Goal: Task Accomplishment & Management: Use online tool/utility

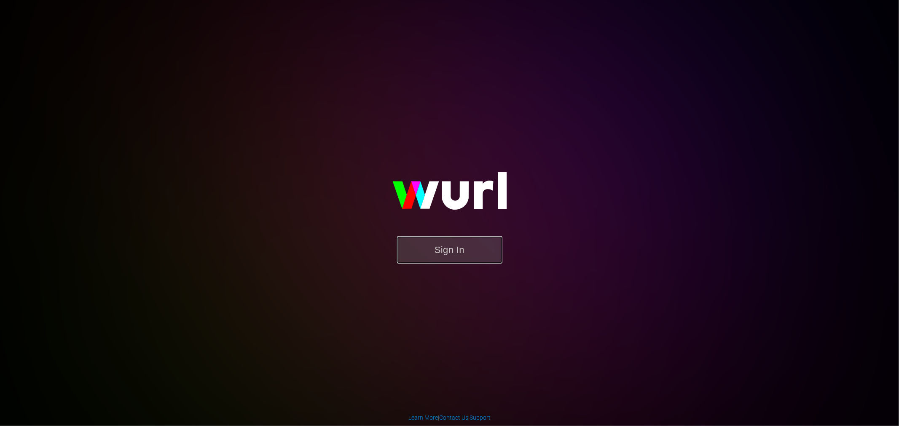
click at [487, 257] on button "Sign In" at bounding box center [449, 249] width 105 height 27
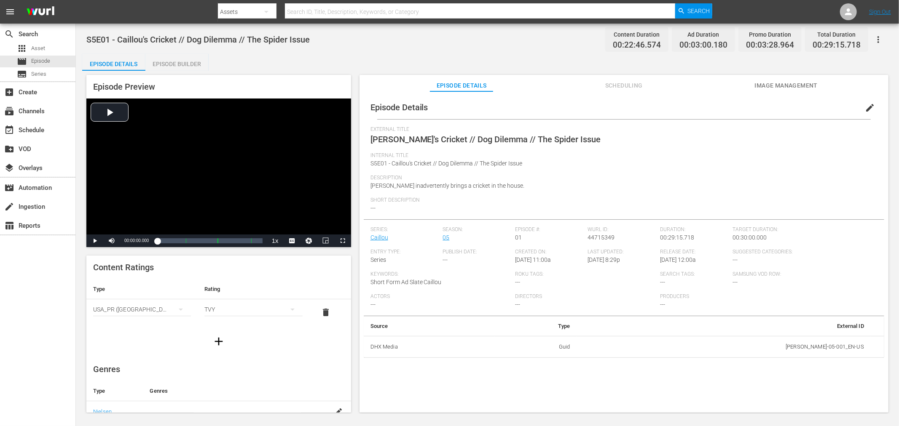
click at [187, 62] on div "Episode Builder" at bounding box center [176, 64] width 63 height 20
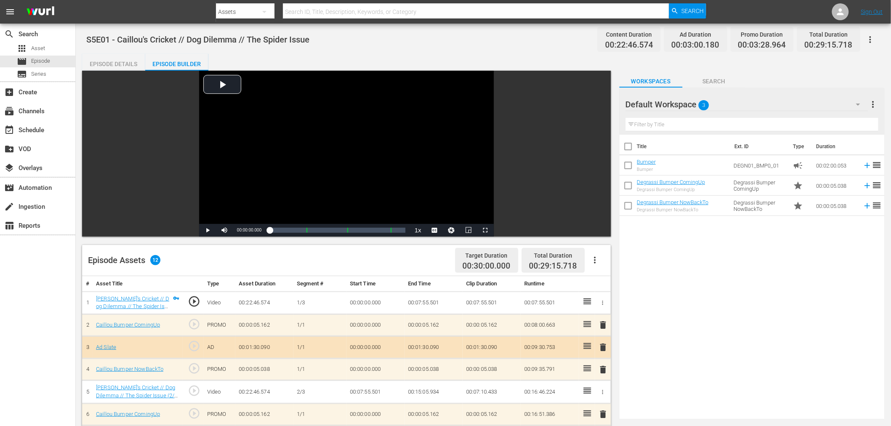
click at [124, 62] on div "Episode Details" at bounding box center [113, 64] width 63 height 20
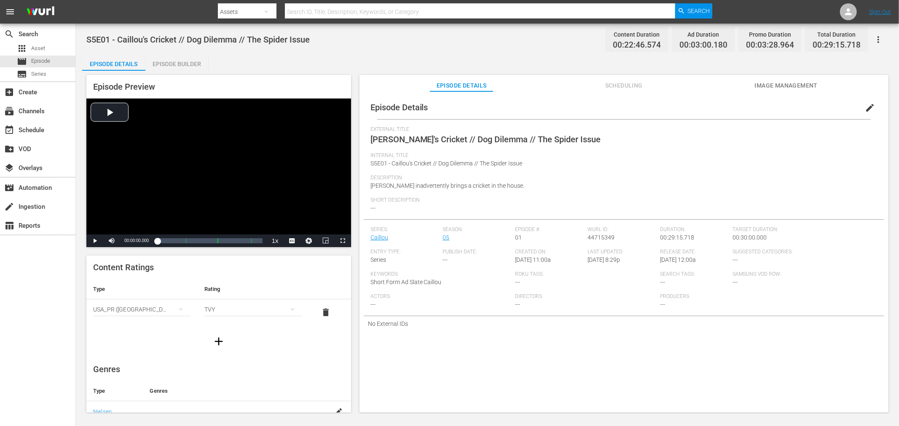
click at [613, 82] on span "Scheduling" at bounding box center [623, 85] width 63 height 11
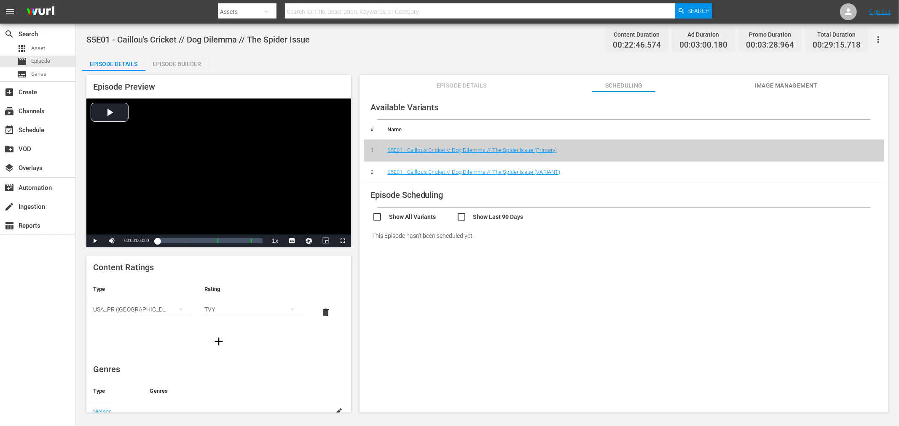
click at [227, 39] on span "S5E01 - Caillou's Cricket // Dog Dilemma // The Spider Issue" at bounding box center [197, 40] width 223 height 10
copy span "S5E01 - Caillou's Cricket // Dog Dilemma // The Spider Issue"
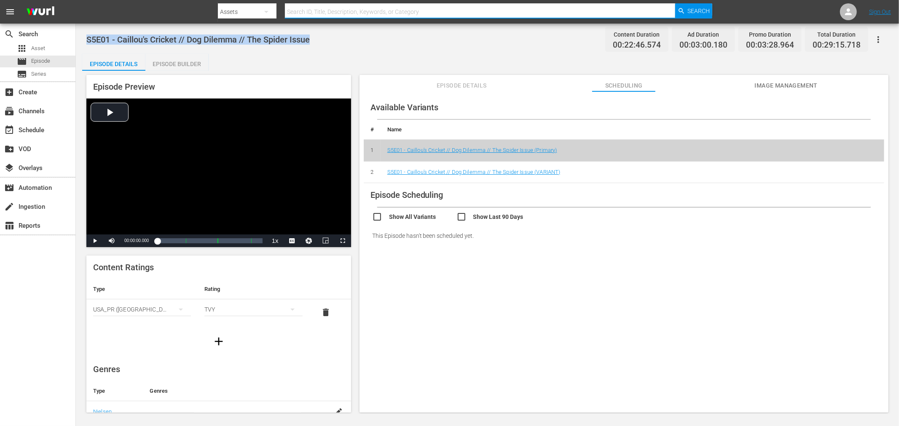
click at [327, 12] on input "text" at bounding box center [480, 12] width 390 height 20
paste input "S5E01 - Caillou's Cricket // Dog Dilemma // The Spider Issue"
drag, startPoint x: 309, startPoint y: 14, endPoint x: 163, endPoint y: 5, distance: 145.7
click at [166, 5] on nav "menu Search By Assets Search ID, Title, Description, Keywords, or Category S5E0…" at bounding box center [449, 12] width 899 height 24
type input "Caillou's Cricket // Dog Dilemma // The Spider Issue"
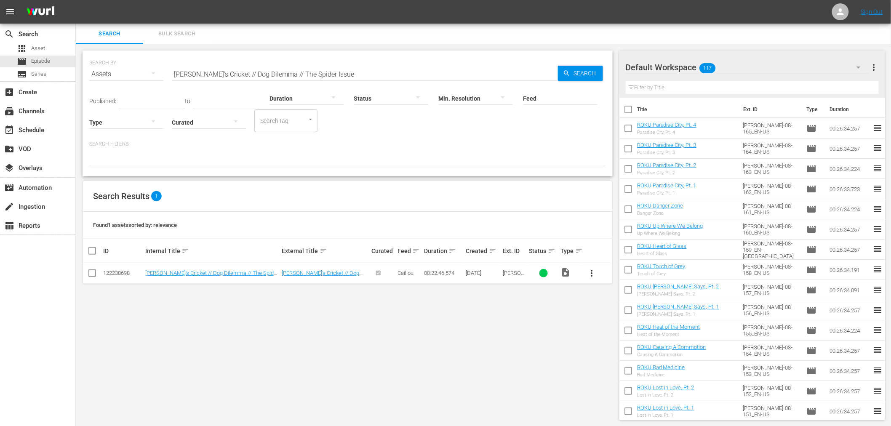
drag, startPoint x: 367, startPoint y: 386, endPoint x: 558, endPoint y: 310, distance: 205.4
click at [367, 386] on div "SEARCH BY Search By Assets Search ID, Title, Description, Keywords, or Category…" at bounding box center [348, 235] width 544 height 383
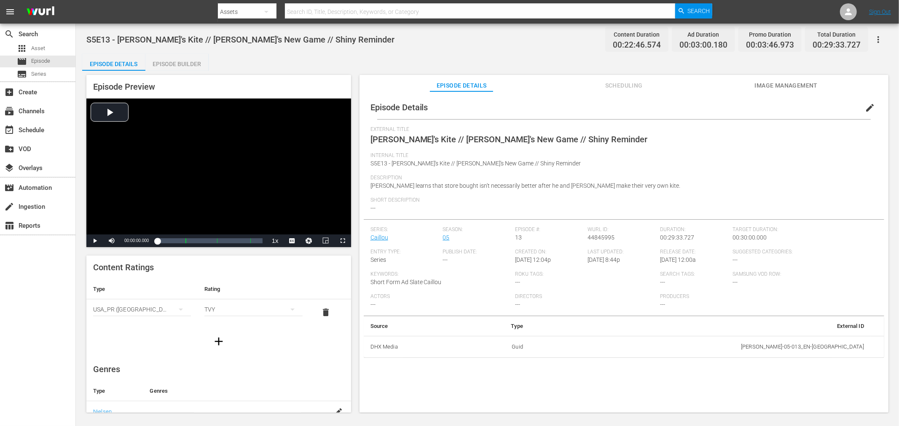
click at [185, 57] on div "Episode Builder" at bounding box center [176, 64] width 63 height 20
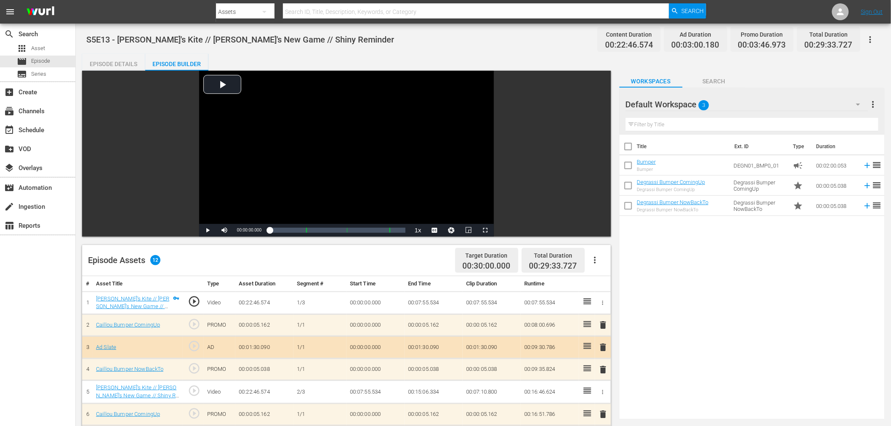
click at [132, 59] on div "Episode Details" at bounding box center [113, 64] width 63 height 20
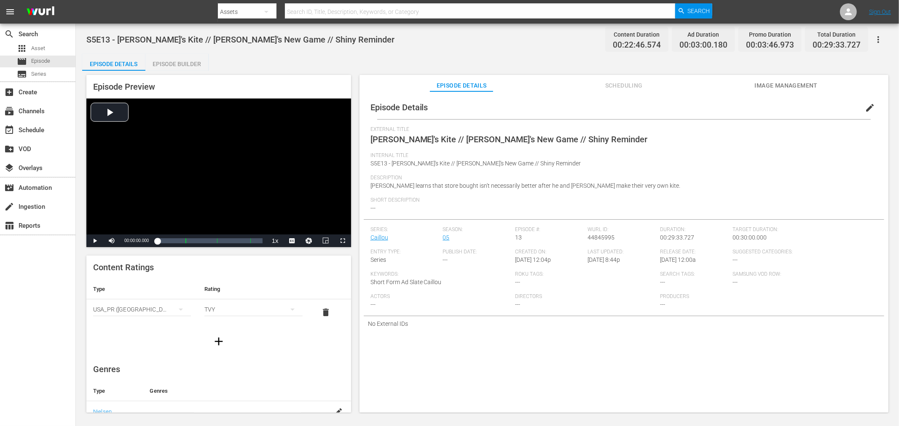
click at [618, 82] on span "Scheduling" at bounding box center [623, 85] width 63 height 11
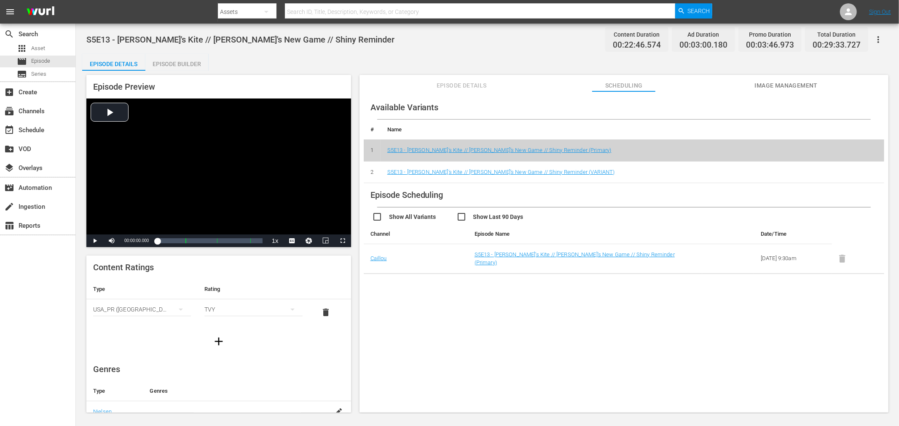
click at [227, 36] on span "S5E13 - Sarah's Kite // Caillou's New Game // Shiny Reminder" at bounding box center [240, 40] width 308 height 10
copy span "S5E13 - Sarah's Kite // Caillou's New Game // Shiny Reminder"
click at [319, 13] on input "text" at bounding box center [480, 12] width 390 height 20
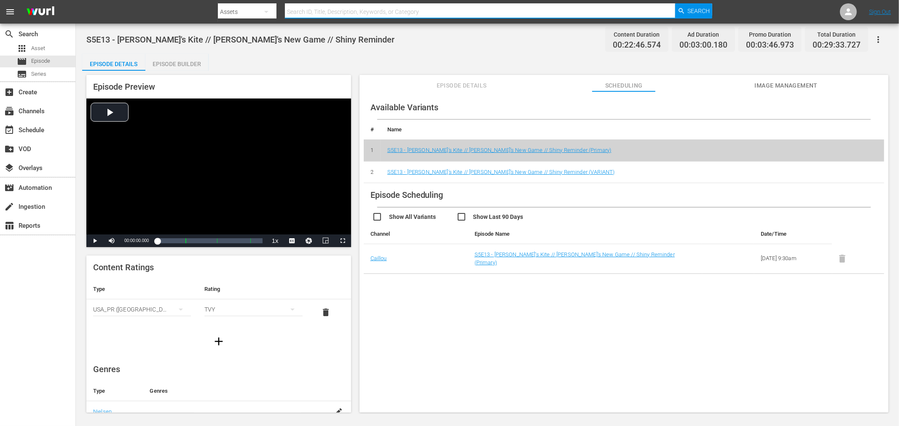
paste input "S5E13 - Sarah's Kite // Caillou's New Game // Shiny Reminder"
drag, startPoint x: 308, startPoint y: 8, endPoint x: 182, endPoint y: 8, distance: 125.1
click at [192, 9] on nav "menu Search By Assets Search ID, Title, Description, Keywords, or Category S5E1…" at bounding box center [449, 12] width 899 height 24
type input "Sarah's Kite // Caillou's New Game // Shiny Reminder"
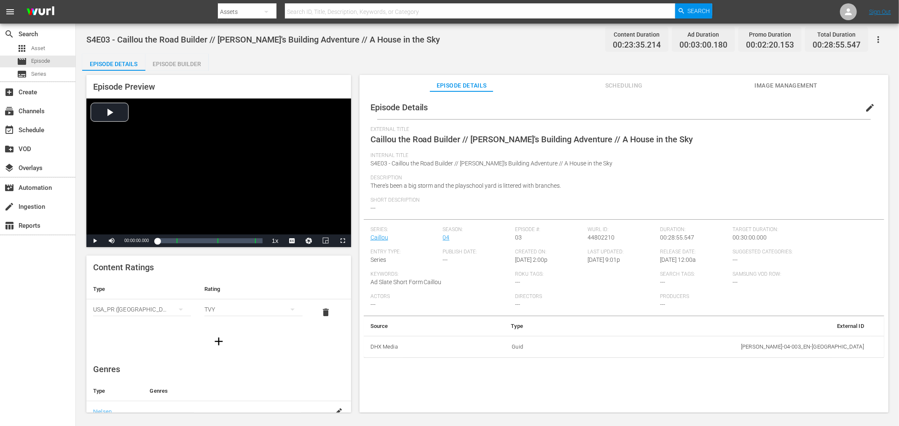
click at [213, 36] on span "S4E03 - Caillou the Road Builder // [PERSON_NAME]'s Building Adventure // A Hou…" at bounding box center [262, 40] width 353 height 10
click at [193, 62] on div "Episode Builder" at bounding box center [176, 64] width 63 height 20
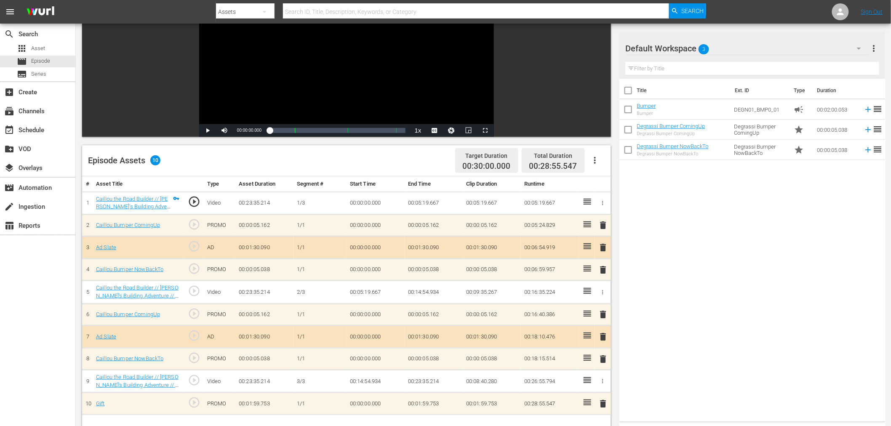
scroll to position [187, 0]
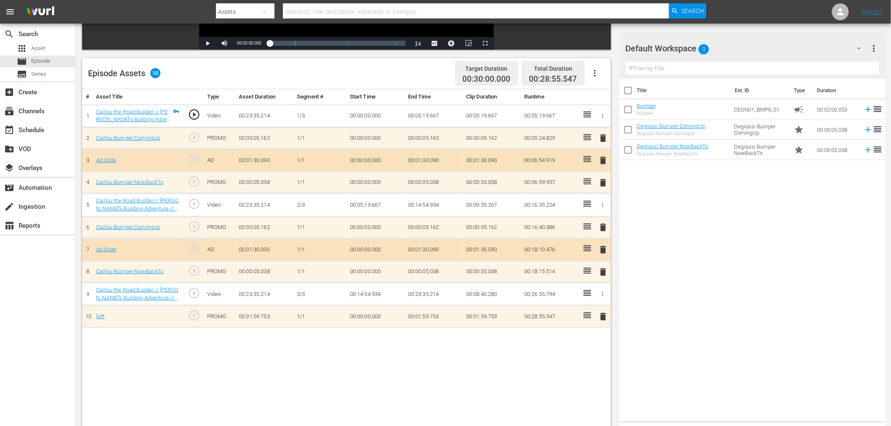
click at [430, 117] on td "00:05:19.667" at bounding box center [434, 115] width 58 height 23
click at [419, 206] on td "00:14:54.934" at bounding box center [434, 205] width 58 height 23
drag, startPoint x: 417, startPoint y: 292, endPoint x: 455, endPoint y: 294, distance: 38.0
click at [455, 294] on td "00:23:35.214" at bounding box center [434, 294] width 58 height 23
click at [413, 361] on div "# Asset Title Type Asset Duration Segment # Start Time End Time Clip Duration R…" at bounding box center [346, 270] width 529 height 363
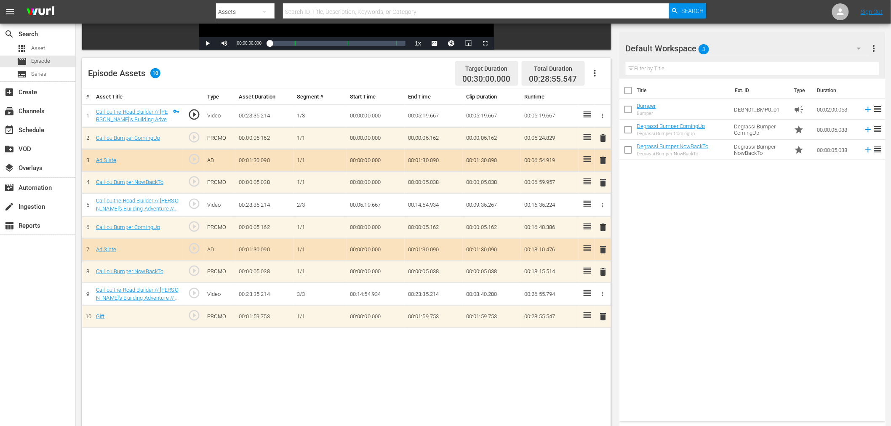
scroll to position [0, 0]
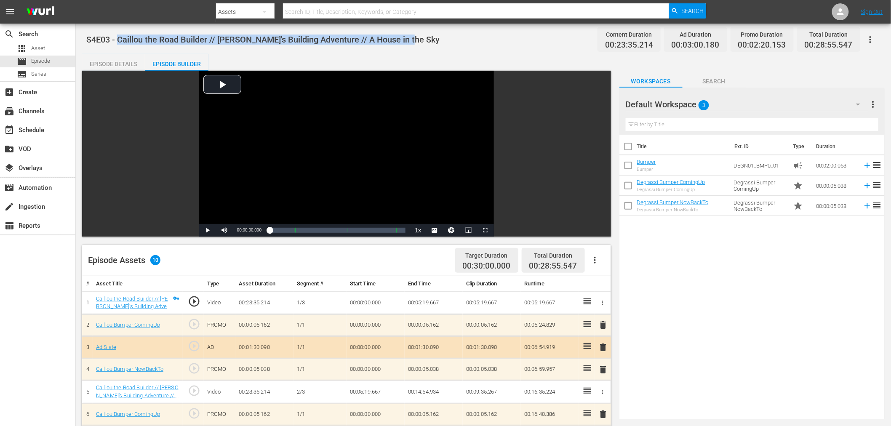
drag, startPoint x: 119, startPoint y: 38, endPoint x: 402, endPoint y: 48, distance: 283.3
click at [402, 48] on div "S4E03 - Caillou the Road Builder // Caillou's Building Adventure // A House in …" at bounding box center [483, 39] width 795 height 19
copy span "Caillou the Road Builder // Caillou's Building Adventure // A House in the Sky"
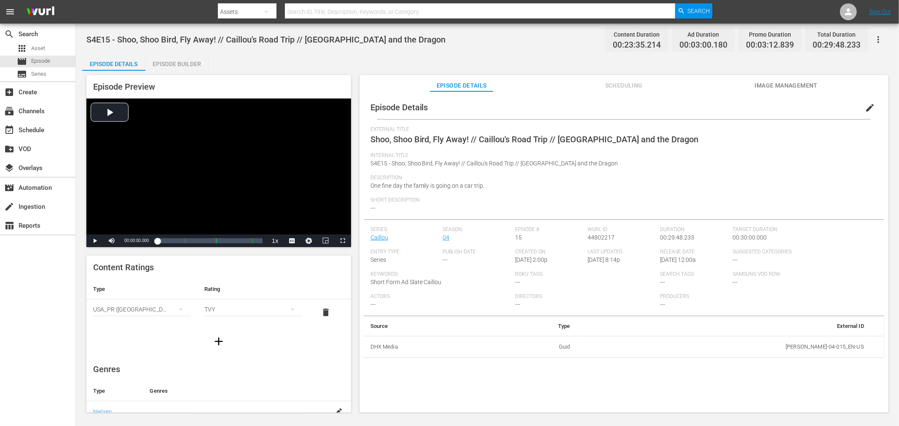
click at [154, 60] on div "Episode Builder" at bounding box center [176, 64] width 63 height 20
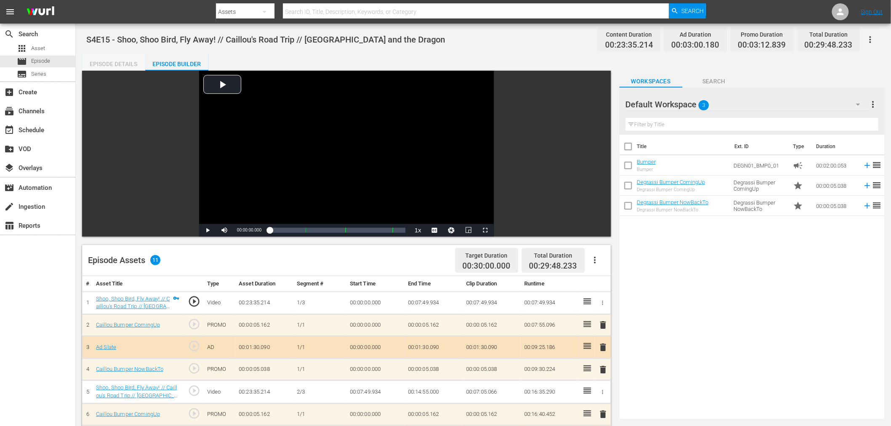
click at [111, 66] on div "Episode Details" at bounding box center [113, 64] width 63 height 20
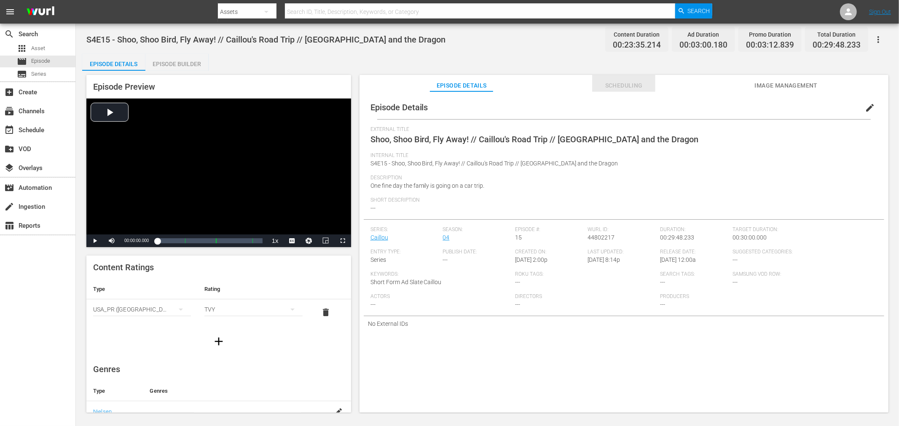
click at [621, 89] on span "Scheduling" at bounding box center [623, 85] width 63 height 11
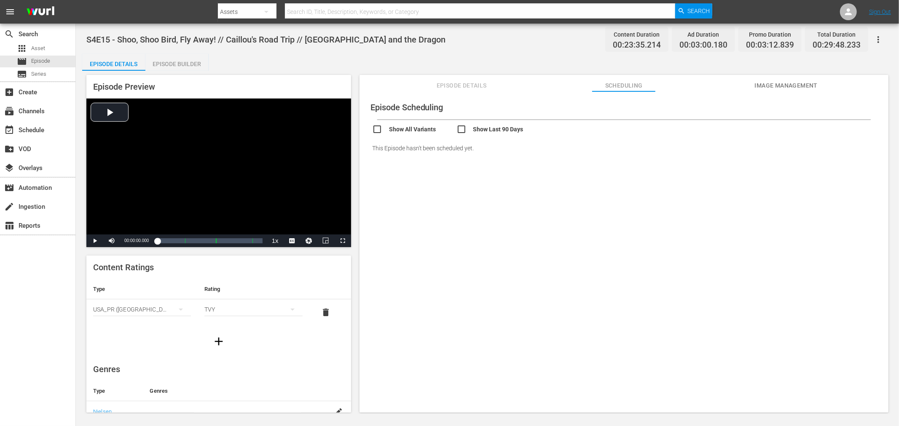
click at [438, 89] on span "Episode Details" at bounding box center [461, 85] width 63 height 11
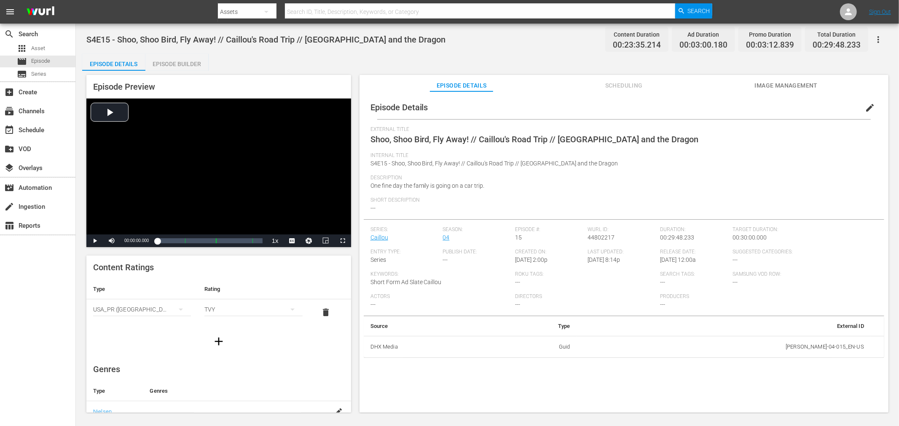
click at [251, 35] on span "S4E15 - Shoo, Shoo Bird, Fly Away! // Caillou's Road Trip // Caillou and the Dr…" at bounding box center [265, 40] width 359 height 10
click at [255, 35] on span "S4E15 - Shoo, Shoo Bird, Fly Away! // Caillou's Road Trip // Caillou and the Dr…" at bounding box center [265, 40] width 359 height 10
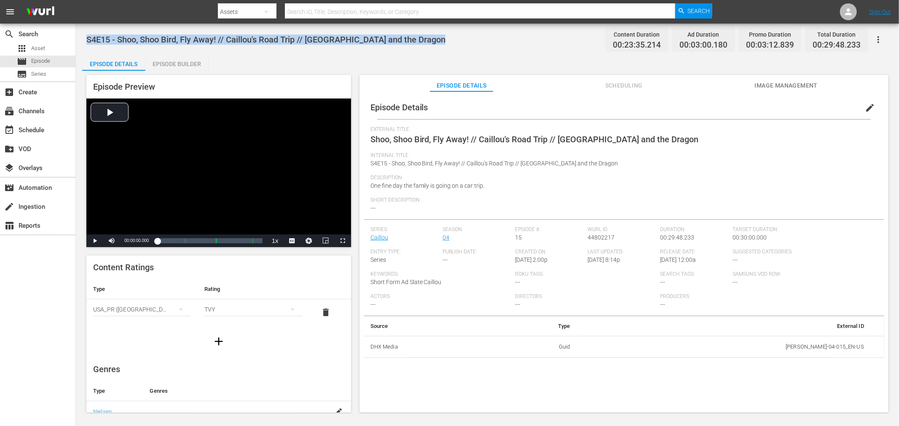
click at [255, 35] on span "S4E15 - Shoo, Shoo Bird, Fly Away! // Caillou's Road Trip // Caillou and the Dr…" at bounding box center [265, 40] width 359 height 10
copy span "S4E15 - Shoo, Shoo Bird, Fly Away! // Caillou's Road Trip // Caillou and the Dr…"
click at [269, 14] on icon "button" at bounding box center [266, 12] width 10 height 10
click at [233, 79] on div "Assets" at bounding box center [245, 75] width 34 height 13
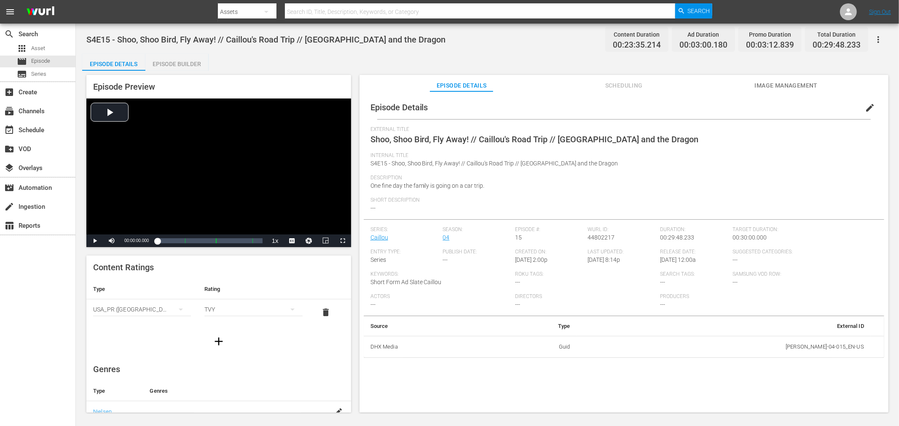
click at [402, 9] on input "text" at bounding box center [480, 12] width 390 height 20
paste input "S4E15 - Shoo, Shoo Bird, Fly Away! // Caillou's Road Trip // Caillou and the Dr…"
drag, startPoint x: 308, startPoint y: 10, endPoint x: 196, endPoint y: -2, distance: 112.6
click at [196, 0] on html "menu Search By Assets Search ID, Title, Description, Keywords, or Category S4E1…" at bounding box center [449, 213] width 899 height 426
type input "Shoo, Shoo Bird, Fly Away! // Caillou's Road Trip // Caillou and the Dragon"
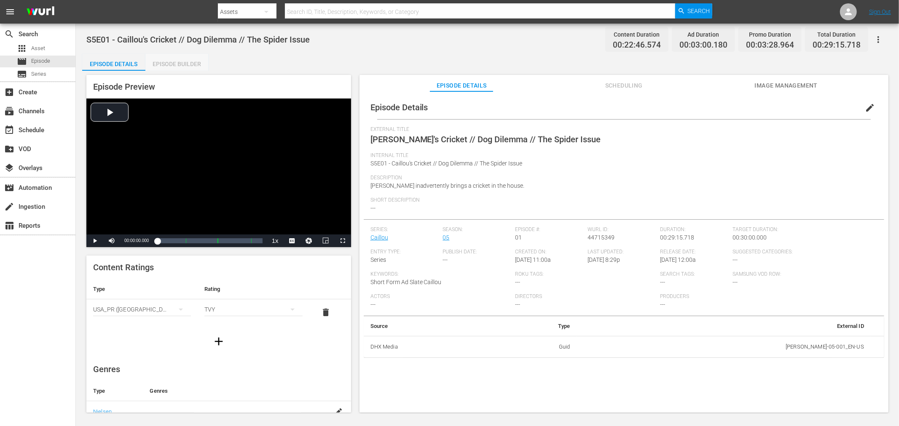
click at [175, 67] on div "Episode Builder" at bounding box center [176, 64] width 63 height 20
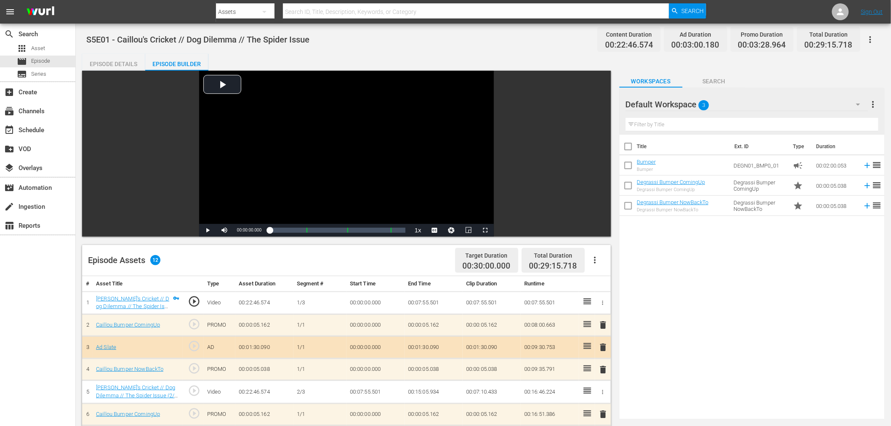
click at [116, 60] on div "Episode Details" at bounding box center [113, 64] width 63 height 20
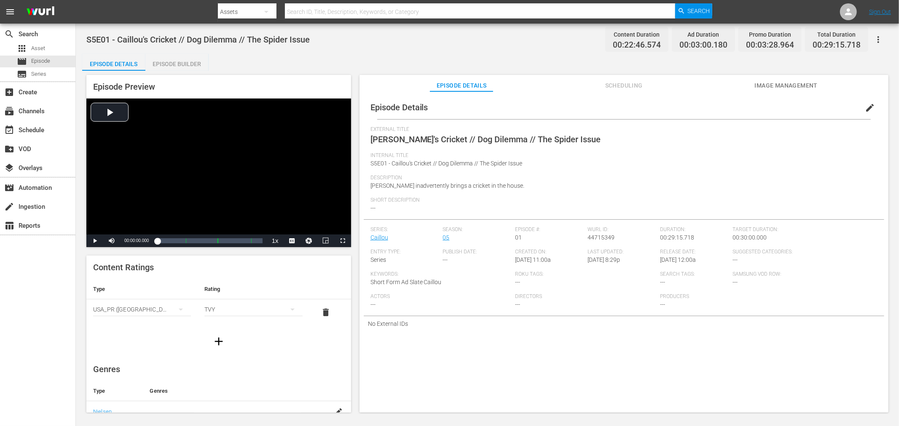
click at [638, 89] on span "Scheduling" at bounding box center [623, 85] width 63 height 11
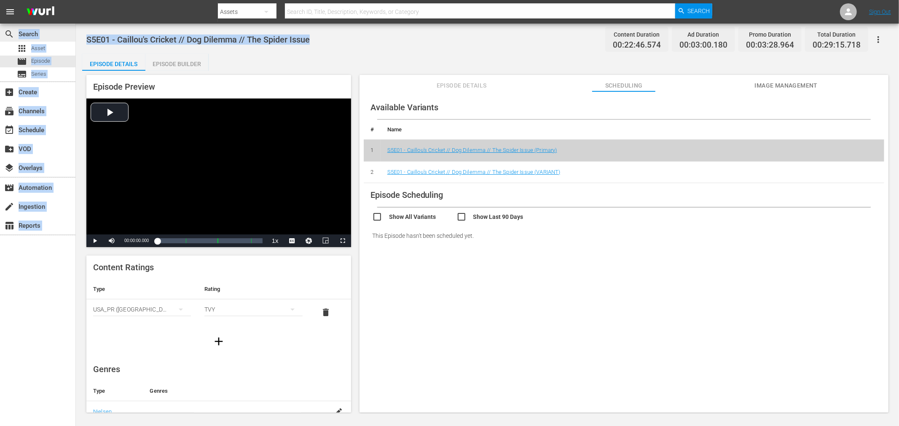
drag, startPoint x: 323, startPoint y: 41, endPoint x: 60, endPoint y: 38, distance: 262.9
click at [76, 0] on div "search Search apps Asset movie Episode subtitles Series add_box Create subscrip…" at bounding box center [487, 0] width 823 height 0
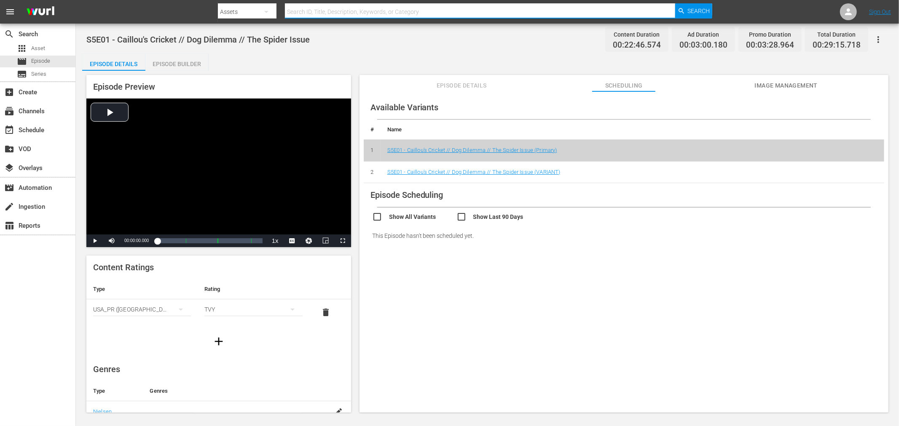
drag, startPoint x: 289, startPoint y: 11, endPoint x: 294, endPoint y: 18, distance: 8.3
click at [289, 11] on input "text" at bounding box center [480, 12] width 390 height 20
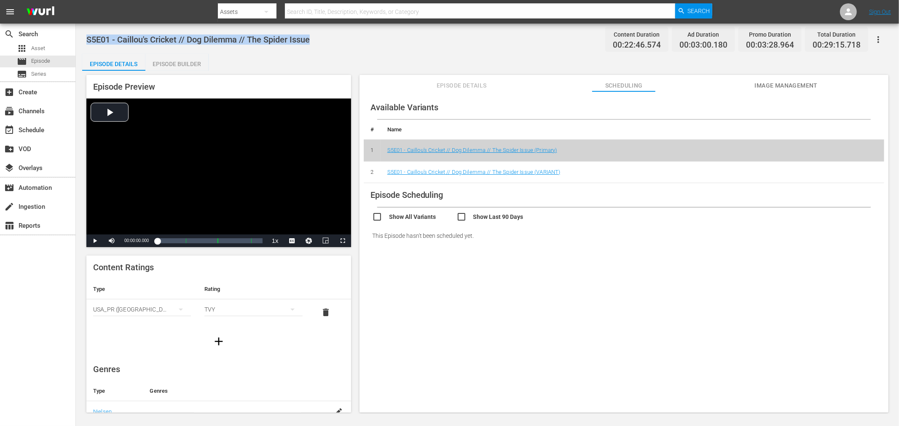
drag, startPoint x: 326, startPoint y: 40, endPoint x: 85, endPoint y: 40, distance: 241.0
click at [85, 40] on div "S5E01 - Caillou's Cricket // Dog Dilemma // The Spider Issue Content Duration 0…" at bounding box center [487, 219] width 823 height 391
copy span "S5E01 - Caillou's Cricket // Dog Dilemma // The Spider Issue"
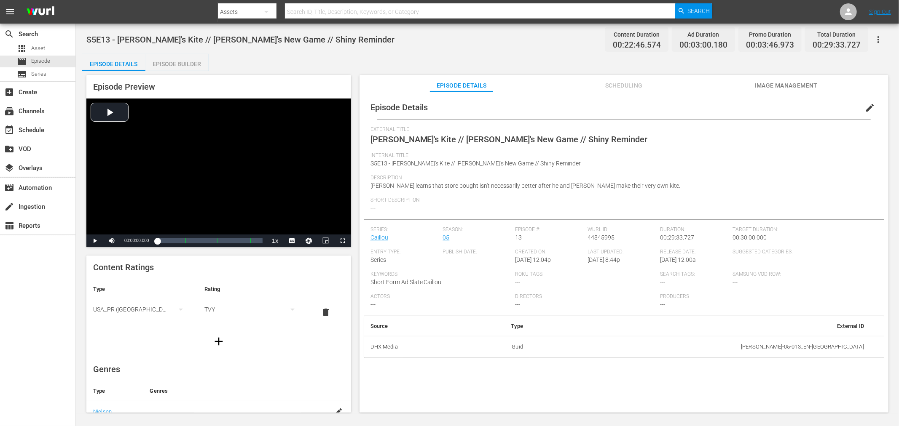
drag, startPoint x: 161, startPoint y: 57, endPoint x: 205, endPoint y: 74, distance: 47.5
click at [161, 56] on div "Episode Builder" at bounding box center [176, 64] width 63 height 20
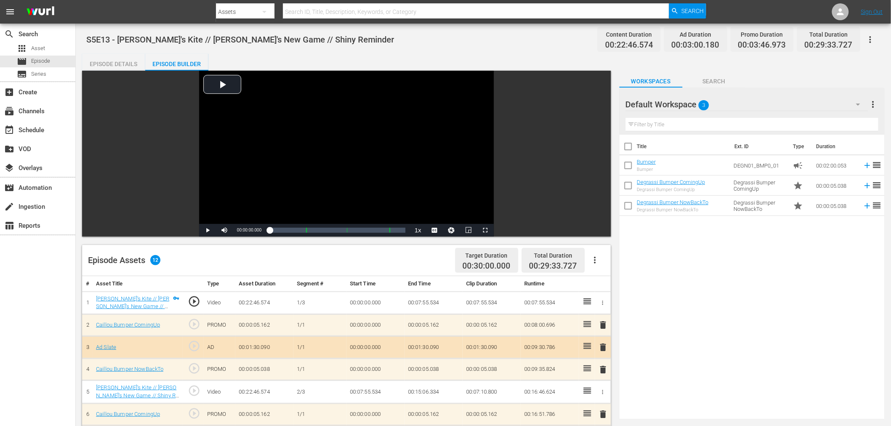
click at [128, 62] on div "Episode Details" at bounding box center [113, 64] width 63 height 20
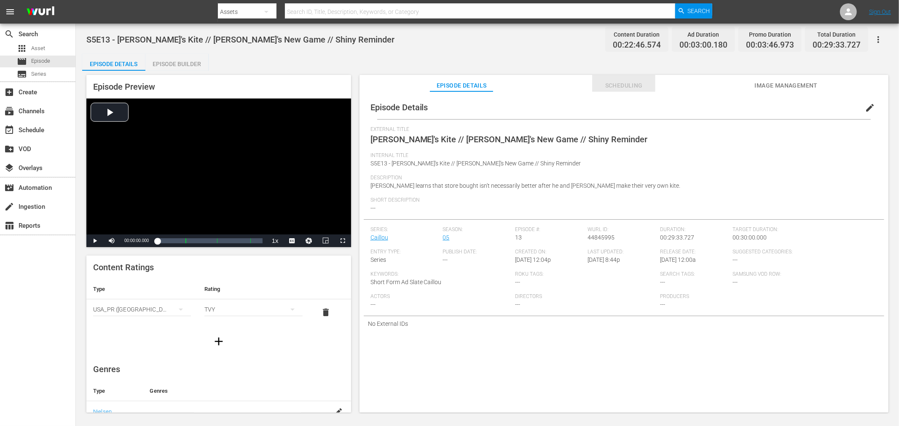
drag, startPoint x: 646, startPoint y: 76, endPoint x: 647, endPoint y: 81, distance: 4.7
click at [646, 77] on button "Scheduling" at bounding box center [623, 83] width 63 height 17
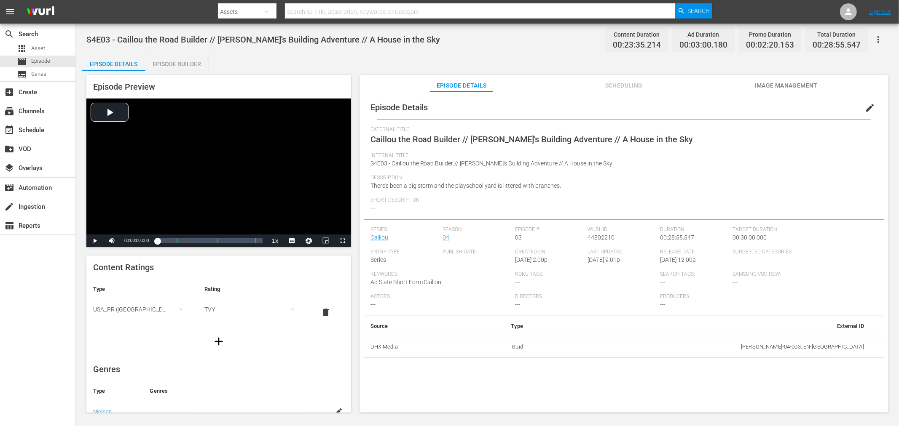
click at [172, 61] on div "Episode Builder" at bounding box center [176, 64] width 63 height 20
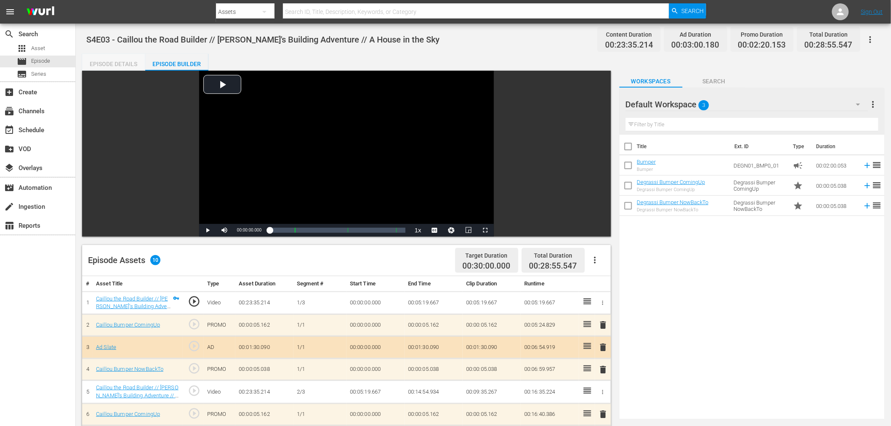
click at [119, 63] on div "Episode Details" at bounding box center [113, 64] width 63 height 20
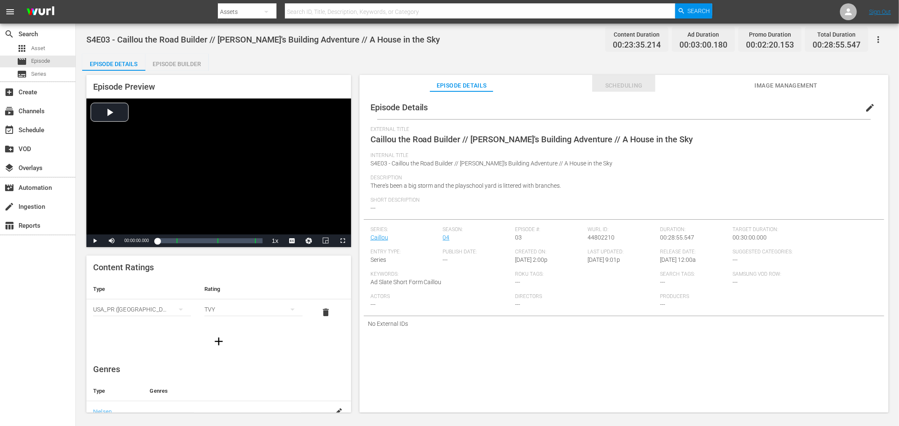
click at [651, 83] on span "Scheduling" at bounding box center [623, 85] width 63 height 11
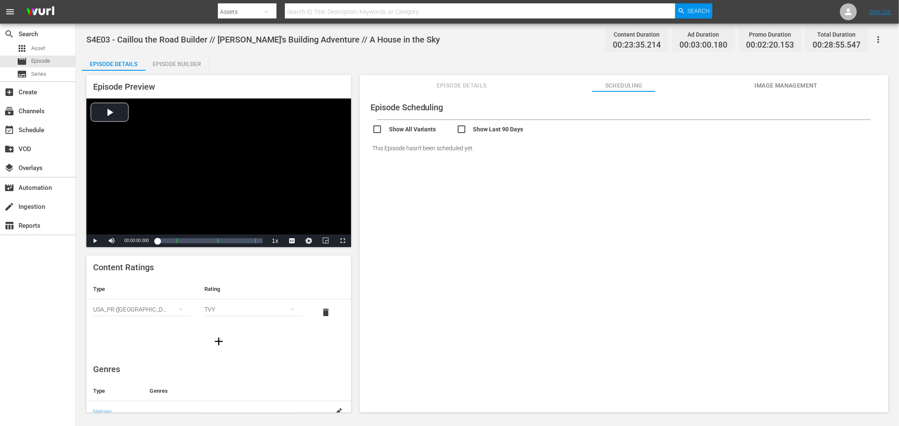
click at [159, 64] on div "Episode Builder" at bounding box center [176, 64] width 63 height 20
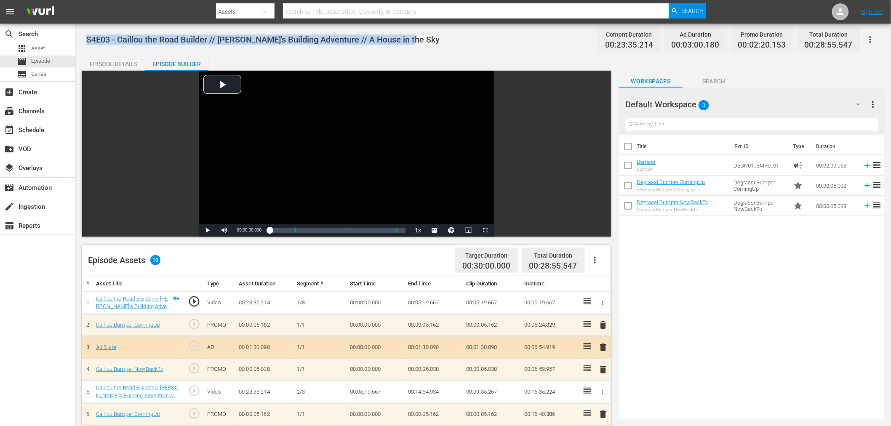
drag, startPoint x: 404, startPoint y: 36, endPoint x: 83, endPoint y: 36, distance: 320.2
click at [83, 36] on div "S4E03 - Caillou the Road Builder // Caillou's Building Adventure // A House in …" at bounding box center [484, 335] width 816 height 622
copy span "S4E03 - Caillou the Road Builder // Caillou's Building Adventure // A House in …"
click at [44, 48] on span "Asset" at bounding box center [38, 48] width 14 height 8
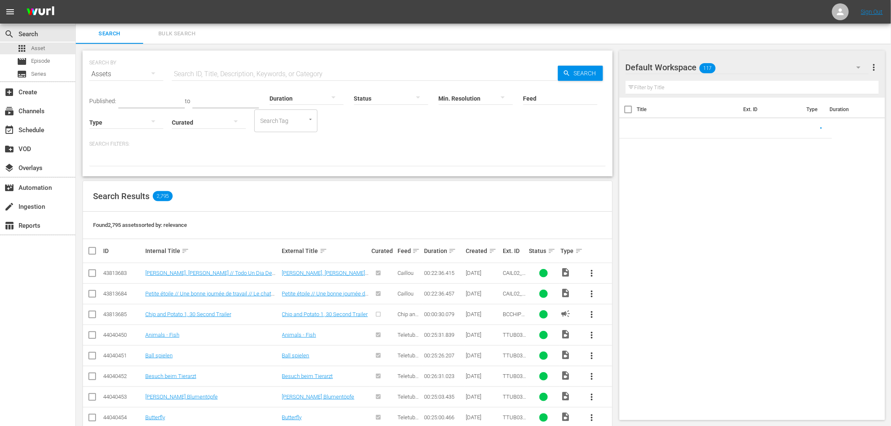
click at [230, 72] on input "text" at bounding box center [365, 74] width 386 height 20
paste input "S4E03 - Caillou the Road Builder // Caillou's Building Adventure // A House in …"
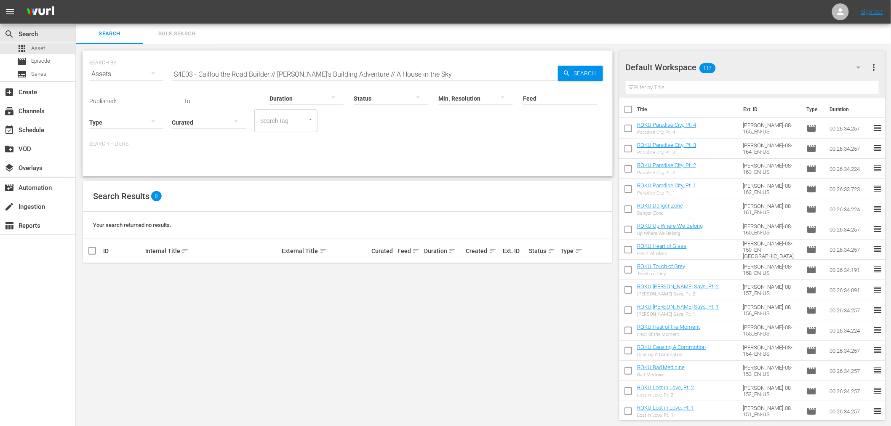
click at [498, 84] on div at bounding box center [476, 99] width 74 height 30
click at [493, 78] on div "4k (3840 x 2160) FHD (1920 x 1080) HD (1280 x 720) SD (640 × 480)" at bounding box center [445, 213] width 891 height 426
click at [447, 74] on input "S4E03 - Caillou the Road Builder // Caillou's Building Adventure // A House in …" at bounding box center [365, 74] width 386 height 20
drag, startPoint x: 197, startPoint y: 72, endPoint x: 13, endPoint y: 62, distance: 184.4
click at [76, 0] on div "search Search apps Asset movie Episode subtitles Series add_box Create subscrip…" at bounding box center [484, 0] width 816 height 0
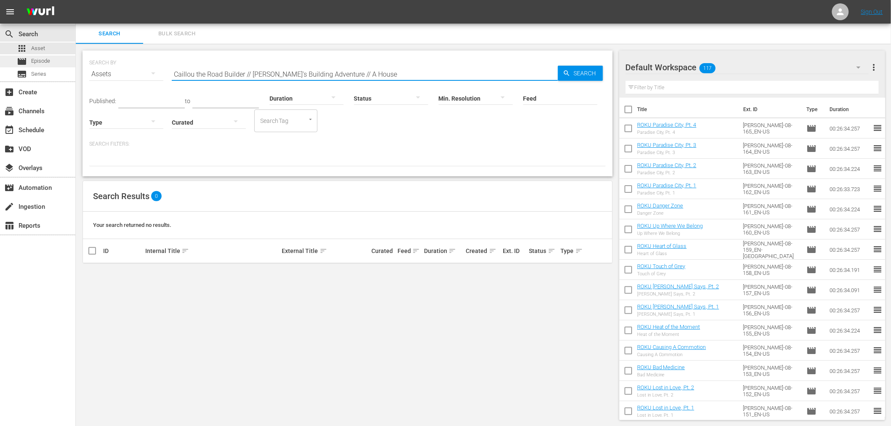
type input "Caillou the Road Builder // Caillou's Building Adventure // A House"
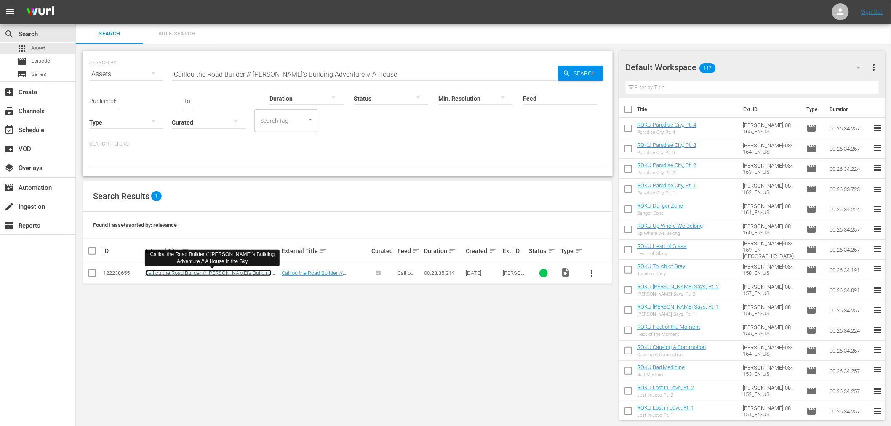
click at [207, 275] on link "Caillou the Road Builder // Caillou's Building Adventure // A House in the Sky" at bounding box center [208, 276] width 126 height 13
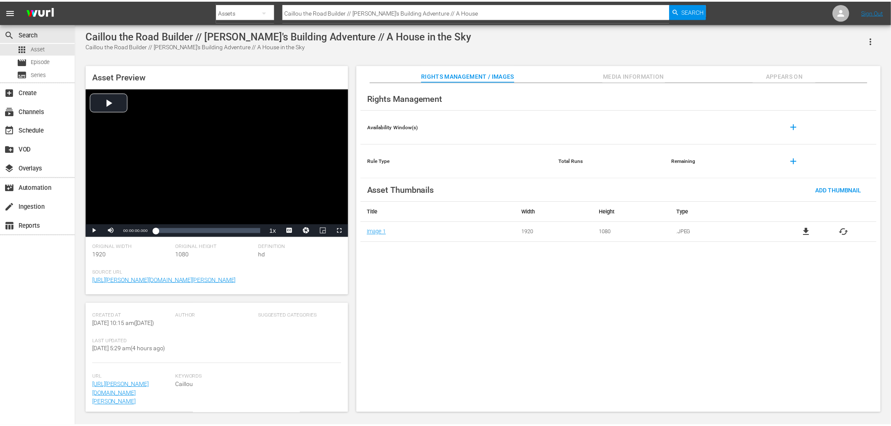
scroll to position [226, 0]
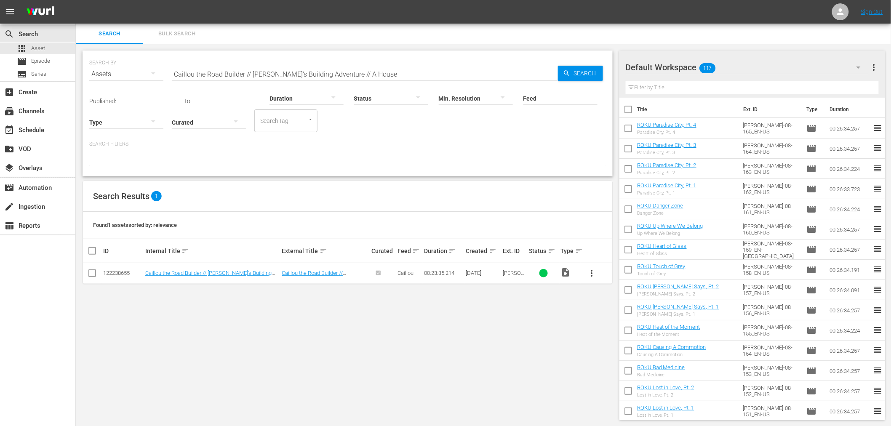
click at [249, 63] on div "SEARCH BY Search By Assets Search ID, Title, Description, Keywords, or Category…" at bounding box center [347, 69] width 517 height 30
click at [283, 72] on input "Caillou the Road Builder // Caillou's Building Adventure // A House" at bounding box center [365, 74] width 386 height 20
drag, startPoint x: 277, startPoint y: 74, endPoint x: 89, endPoint y: 64, distance: 188.2
click at [89, 64] on div "SEARCH BY Search By Assets Search ID, Title, Description, Keywords, or Category…" at bounding box center [347, 69] width 517 height 30
paste input "S5E01 - Caillou's Cricket // Dog Dilemma // The Spider Issu"
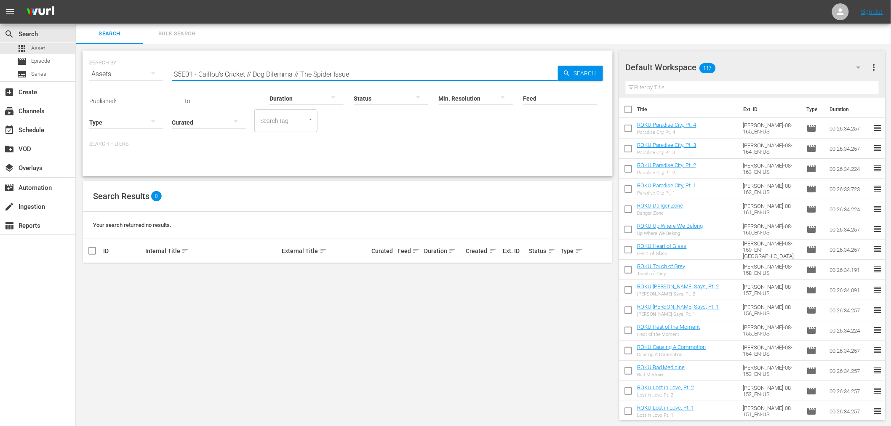
click at [198, 73] on input "S5E01 - Caillou's Cricket // Dog Dilemma // The Spider Issue" at bounding box center [365, 74] width 386 height 20
type input "[PERSON_NAME]'s Cricket // Dog Dilemma // The Spider Issue"
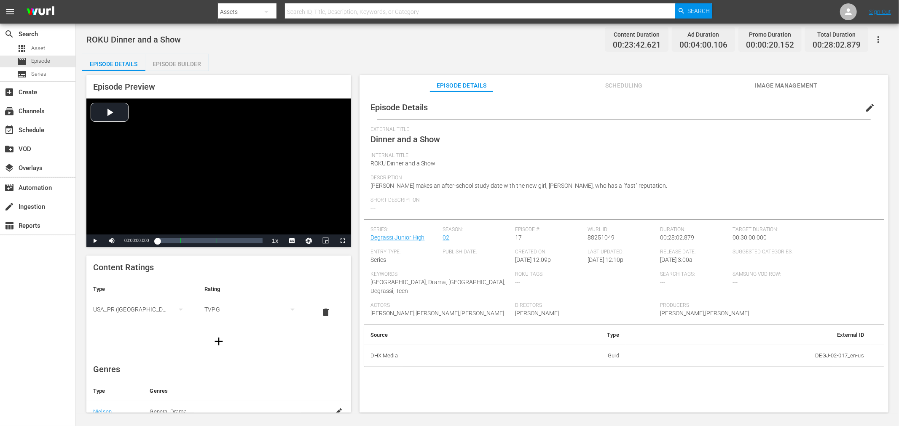
click at [198, 67] on div "Episode Builder" at bounding box center [176, 64] width 63 height 20
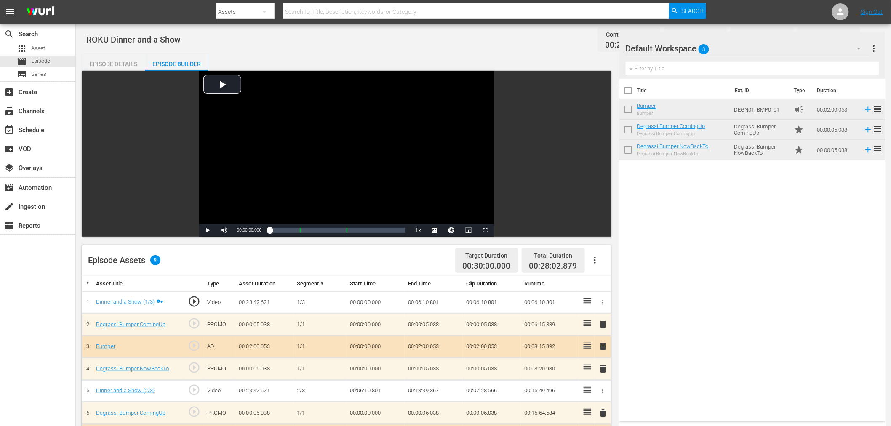
scroll to position [187, 0]
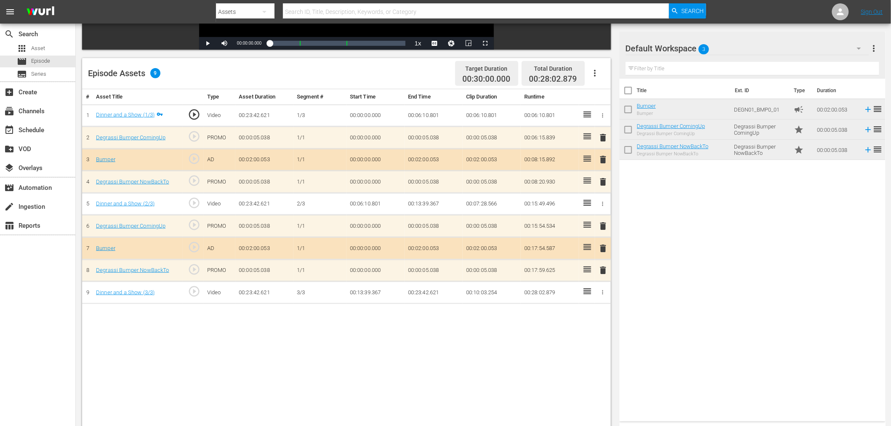
click at [383, 327] on div "# Asset Title Type Asset Duration Segment # Start Time End Time Clip Duration R…" at bounding box center [346, 270] width 529 height 363
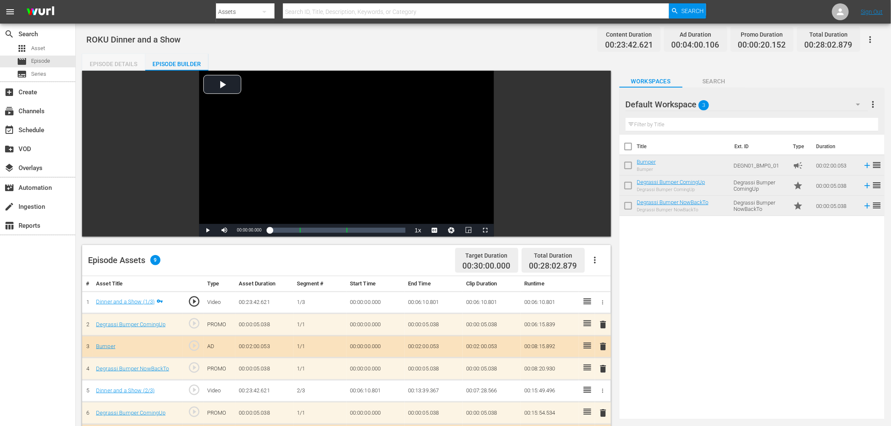
click at [135, 64] on div "Episode Details" at bounding box center [113, 64] width 63 height 20
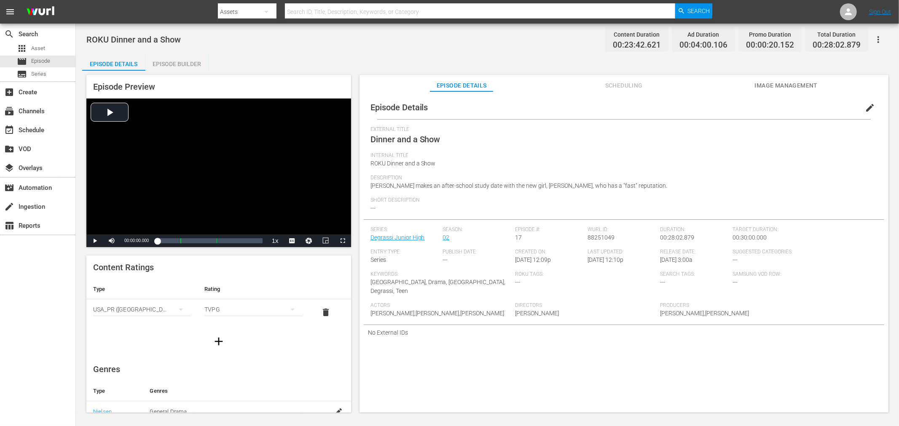
click at [610, 91] on button "Scheduling" at bounding box center [623, 83] width 63 height 17
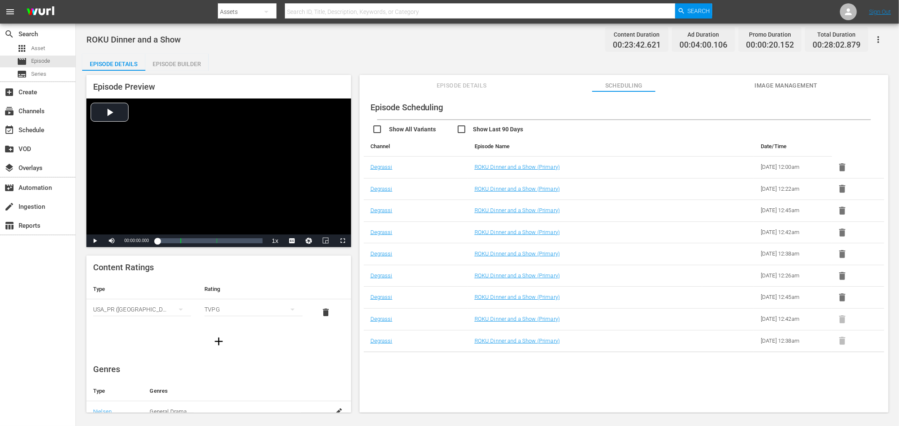
drag, startPoint x: 182, startPoint y: 60, endPoint x: 183, endPoint y: 65, distance: 5.5
click at [182, 60] on div "Episode Builder" at bounding box center [176, 64] width 63 height 20
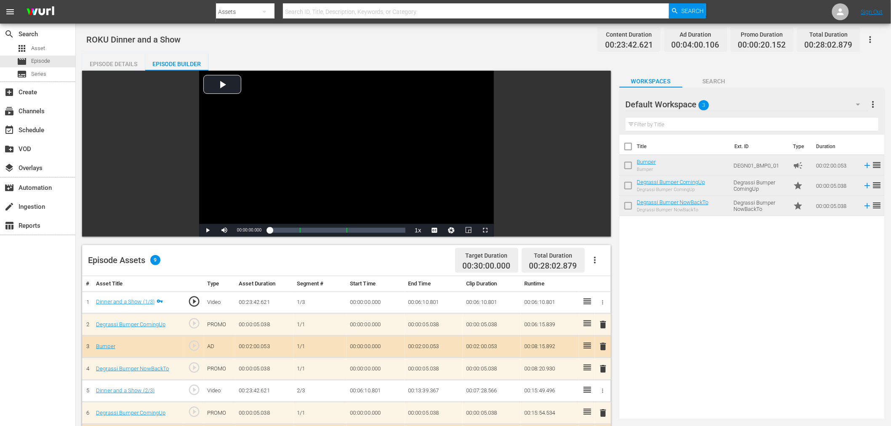
scroll to position [94, 0]
